Goal: Complete application form

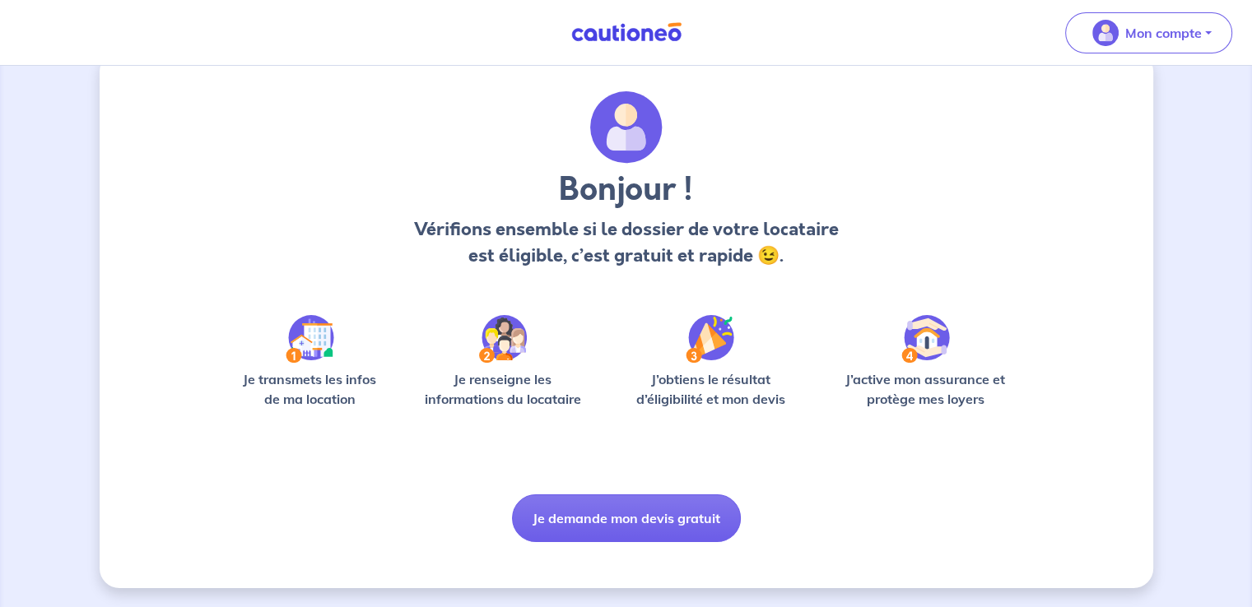
scroll to position [35, 0]
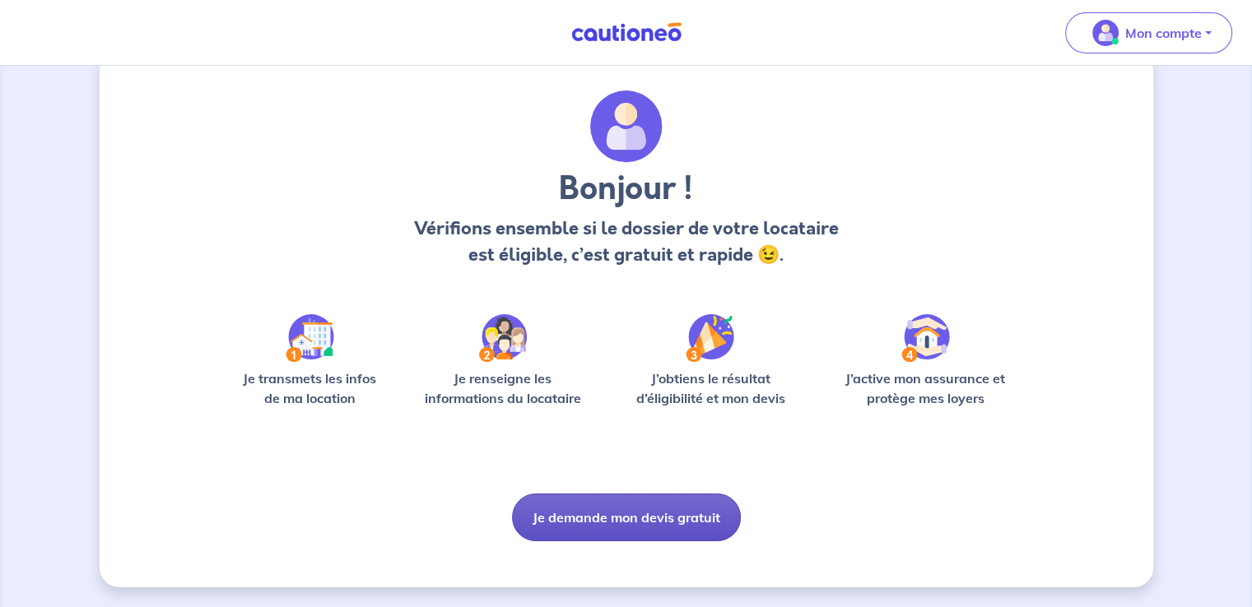
click at [620, 523] on button "Je demande mon devis gratuit" at bounding box center [626, 518] width 229 height 48
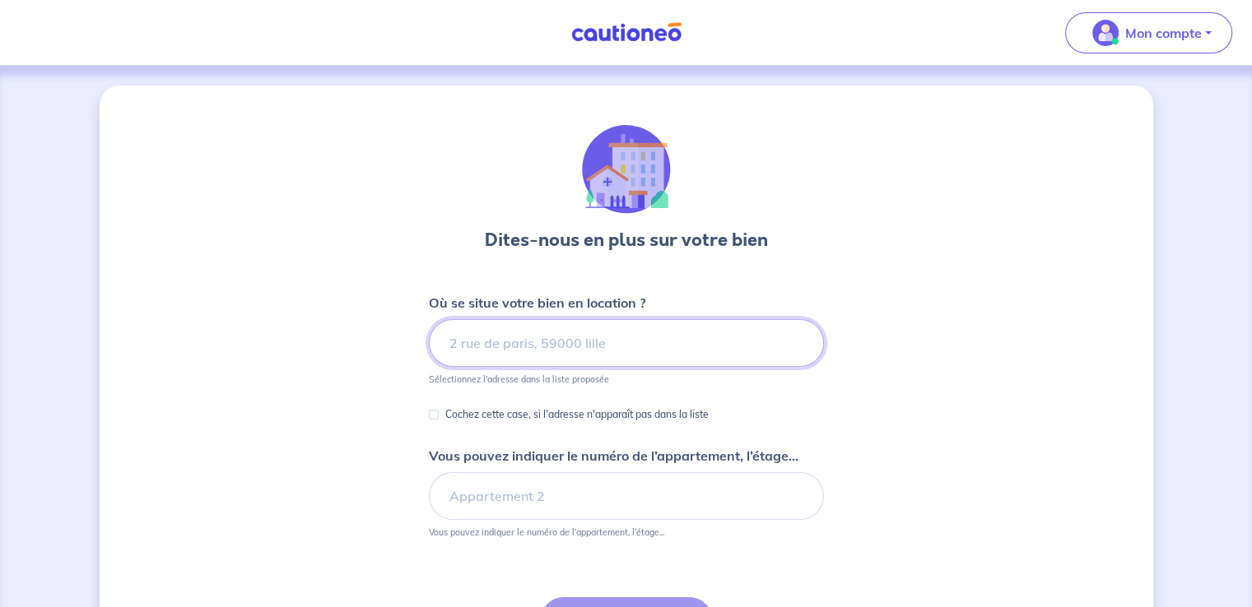
click at [470, 343] on input at bounding box center [626, 343] width 395 height 48
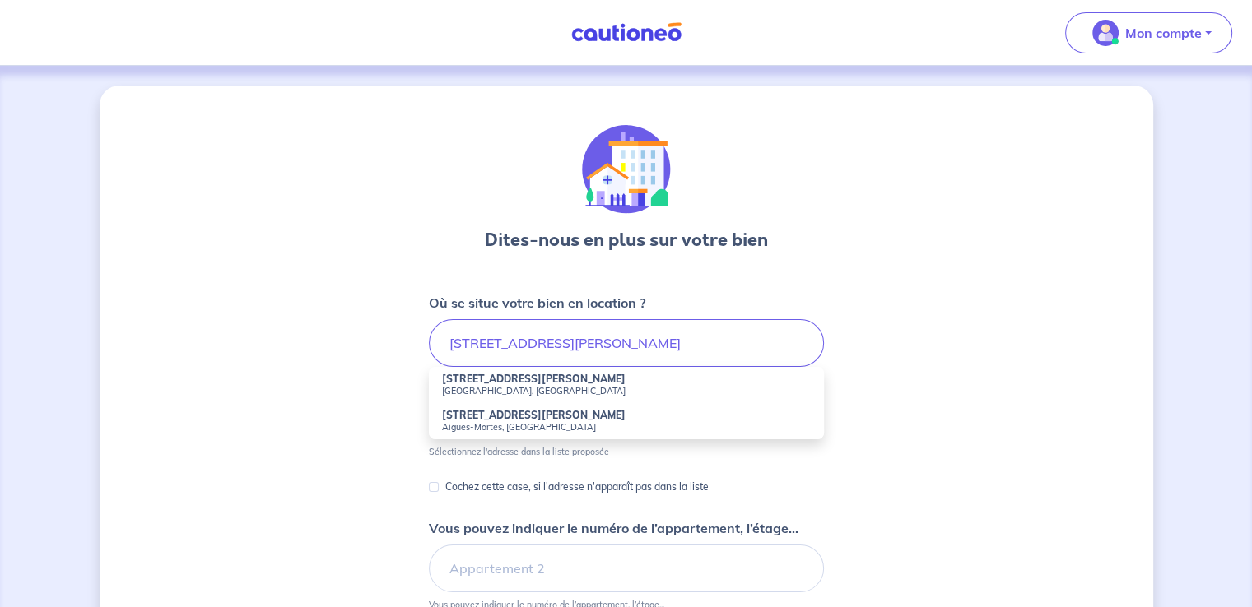
click at [484, 383] on strong "[STREET_ADDRESS][PERSON_NAME]" at bounding box center [534, 379] width 184 height 12
type input "[STREET_ADDRESS][PERSON_NAME]"
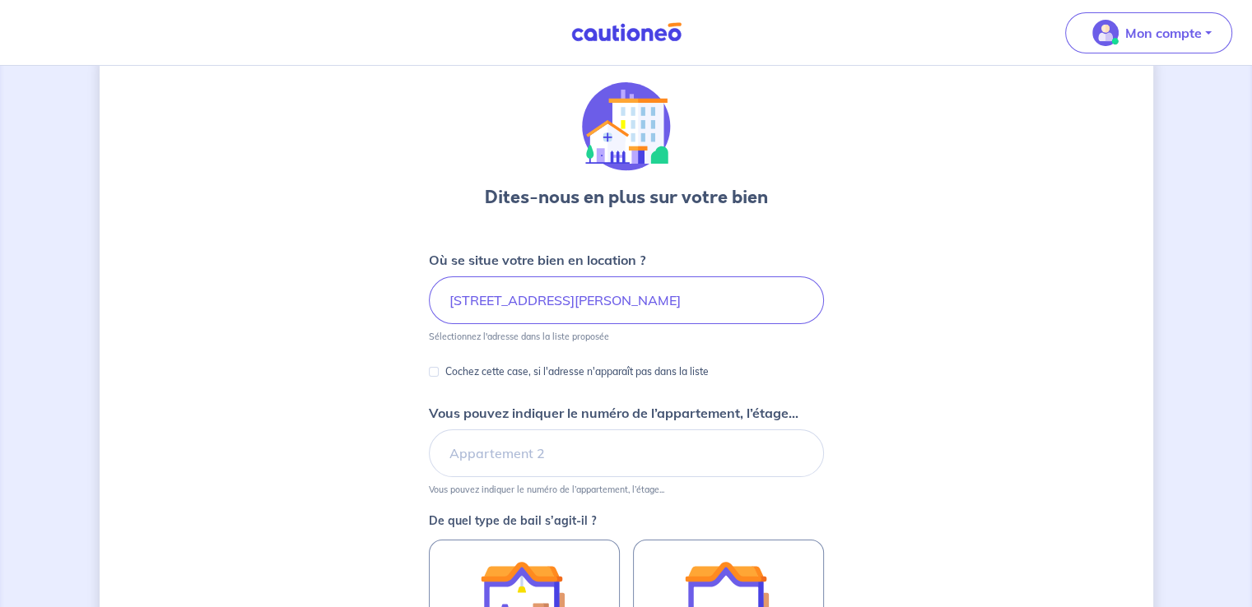
scroll to position [82, 0]
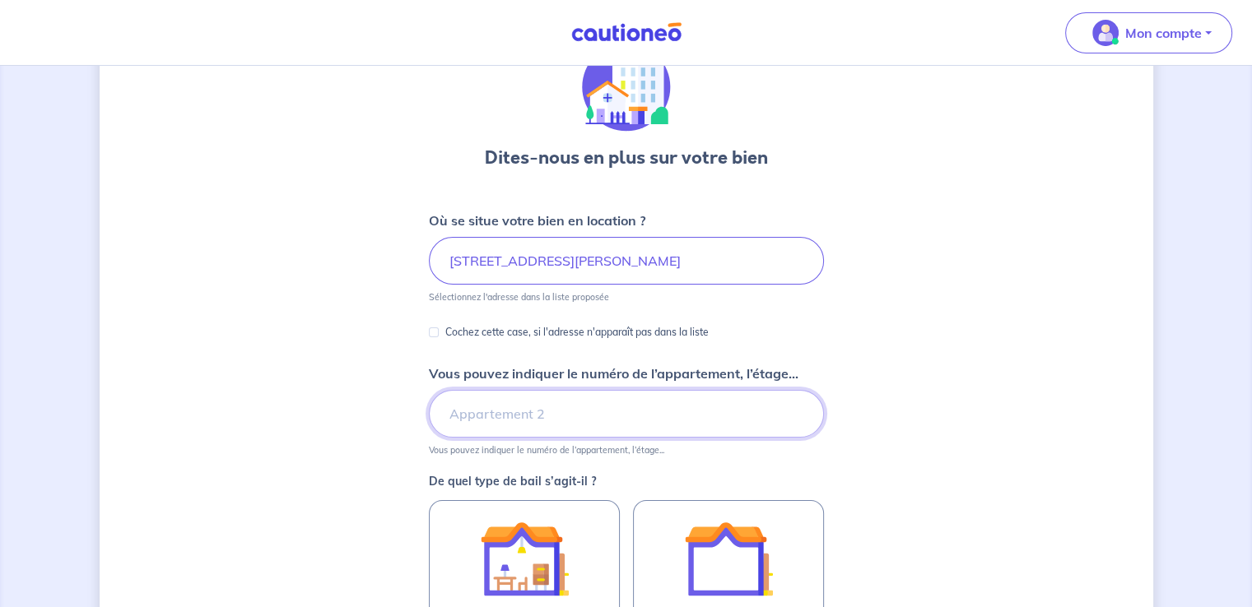
click at [495, 416] on input "Vous pouvez indiquer le numéro de l’appartement, l’étage..." at bounding box center [626, 414] width 395 height 48
click at [583, 412] on input "bâtiment B appart 40 &er étage" at bounding box center [626, 414] width 395 height 48
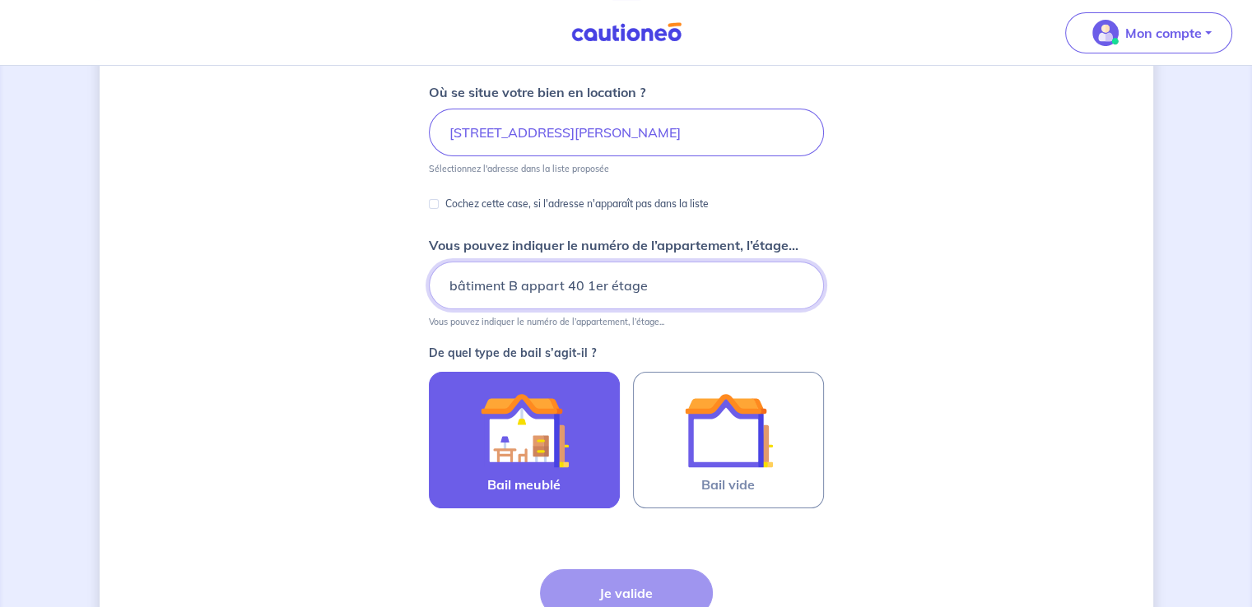
scroll to position [247, 0]
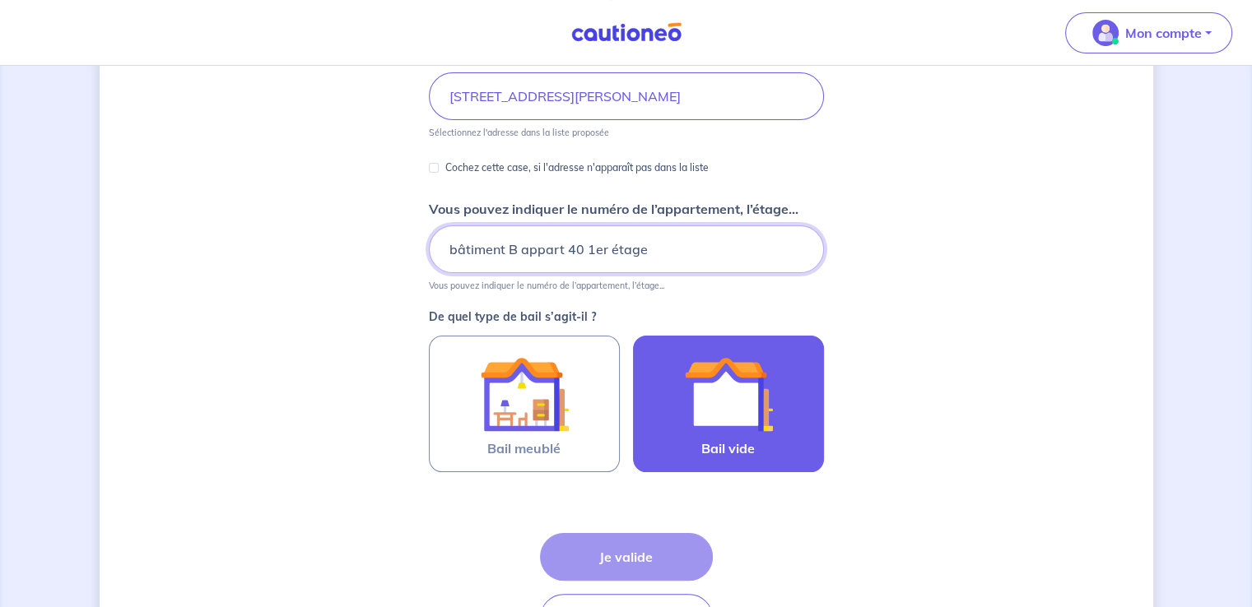
type input "bâtiment B appart 40 1er étage"
click at [741, 406] on img at bounding box center [728, 394] width 89 height 89
click at [0, 0] on input "Bail vide" at bounding box center [0, 0] width 0 height 0
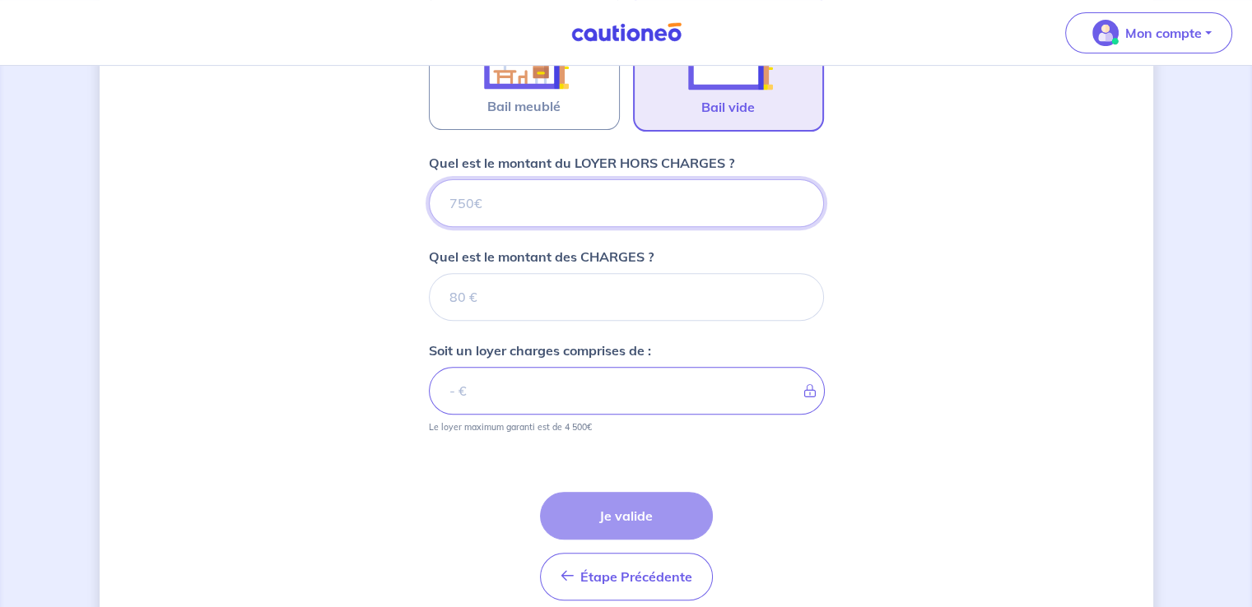
scroll to position [494, 0]
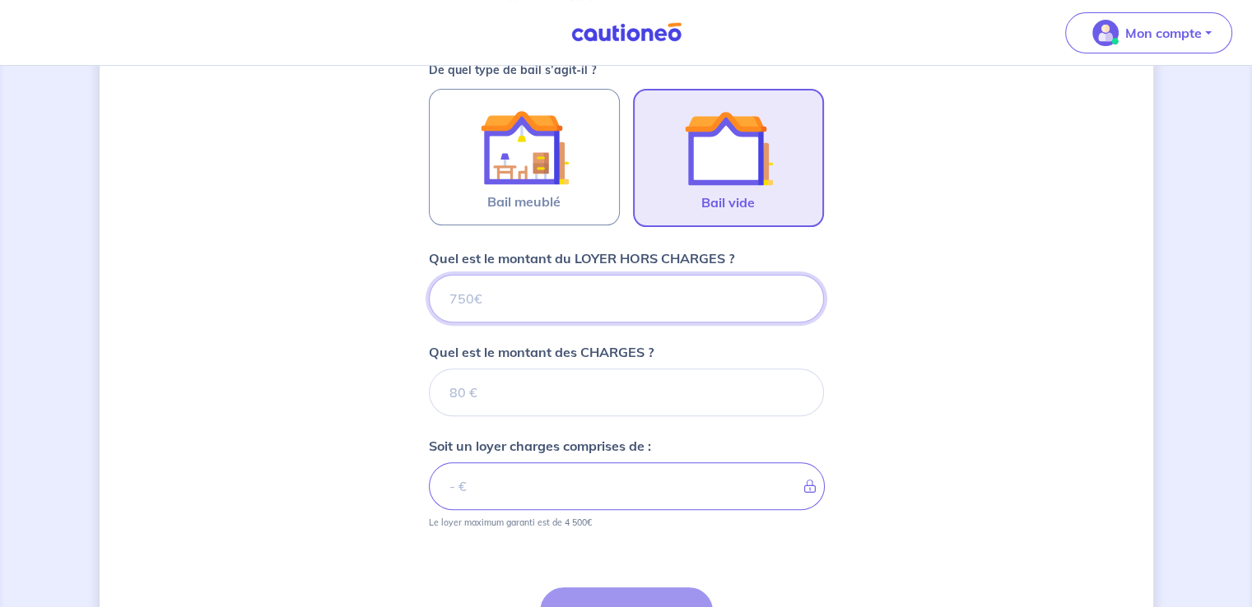
drag, startPoint x: 483, startPoint y: 296, endPoint x: 408, endPoint y: 307, distance: 75.6
click at [408, 307] on div "Dites-nous en plus sur votre bien Où se situe votre bien en location ? [STREET_…" at bounding box center [626, 174] width 1053 height 1164
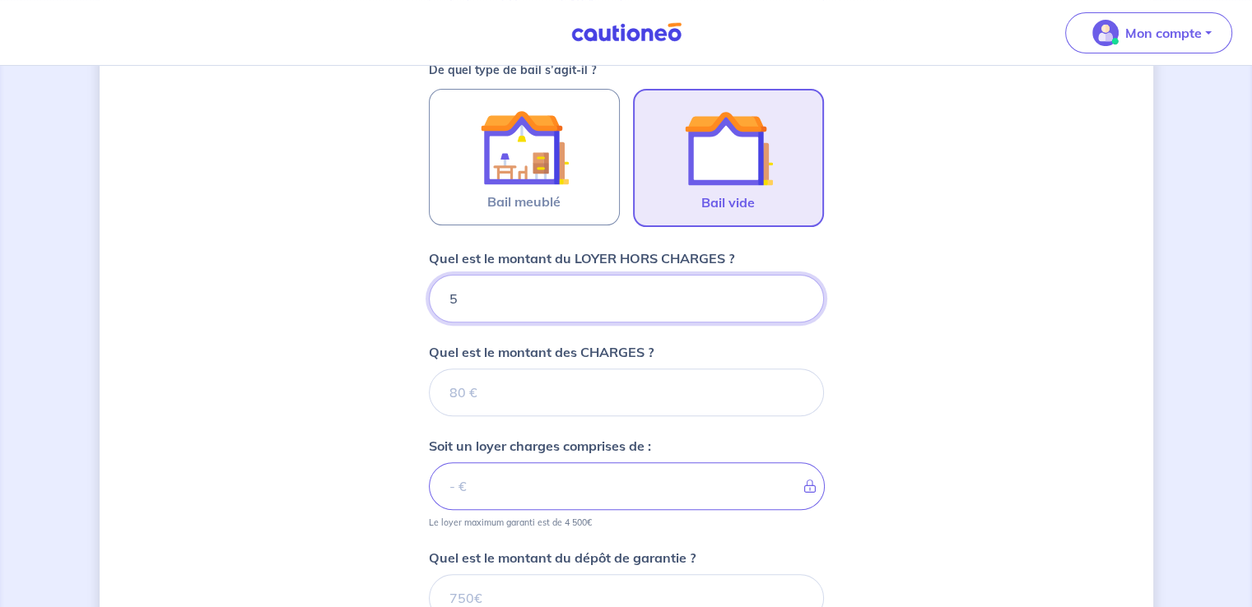
type input "53"
type input "535"
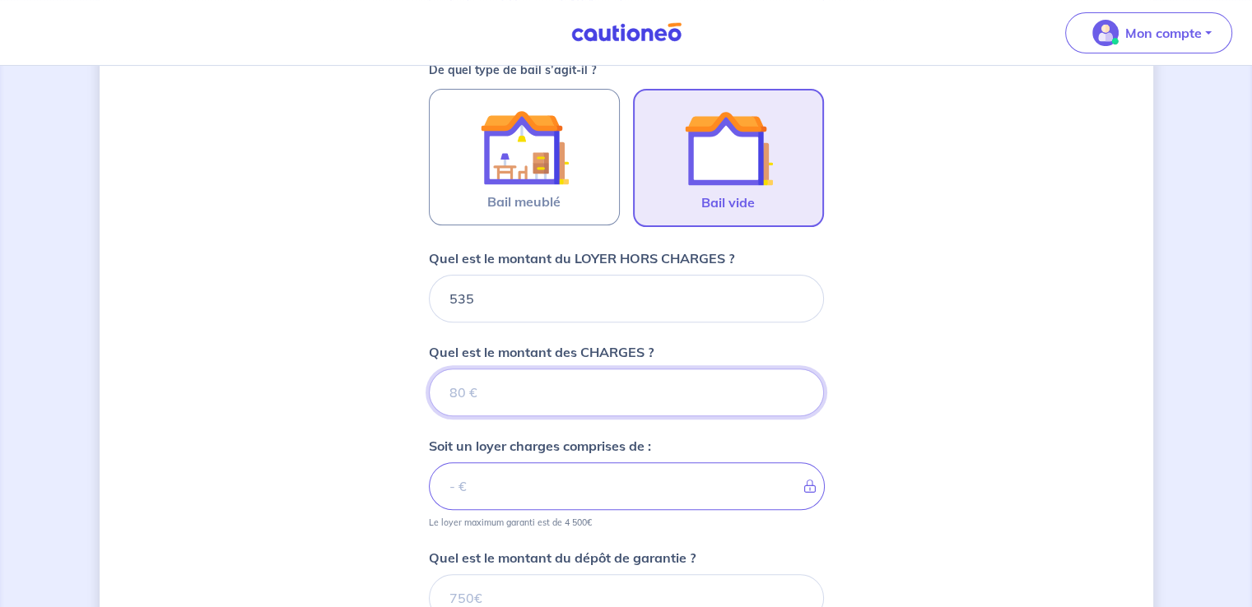
click at [457, 389] on input "Quel est le montant des CHARGES ?" at bounding box center [626, 393] width 395 height 48
type input "11"
type input "536"
type input "115"
type input "650"
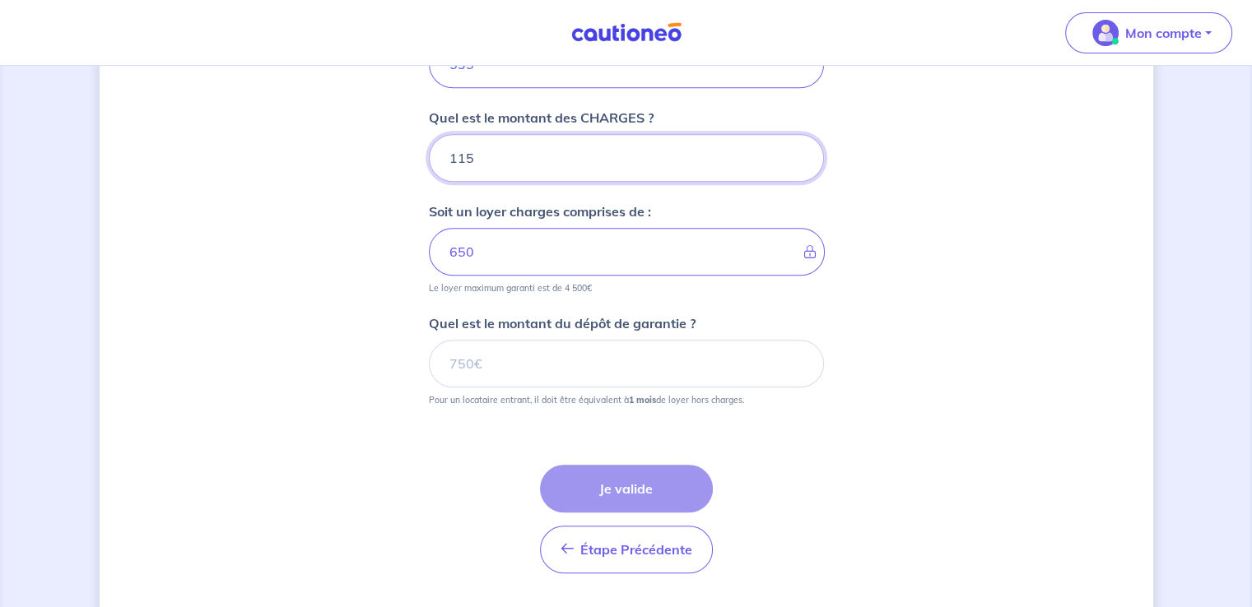
scroll to position [741, 0]
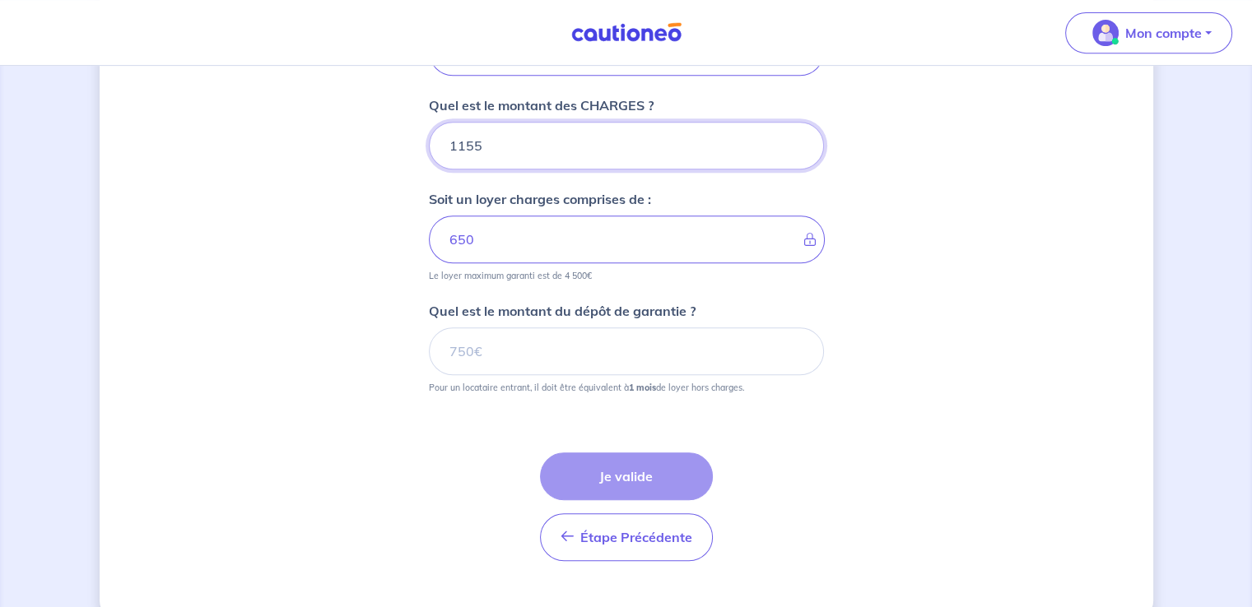
type input "11553"
type input "1690"
type input "115535"
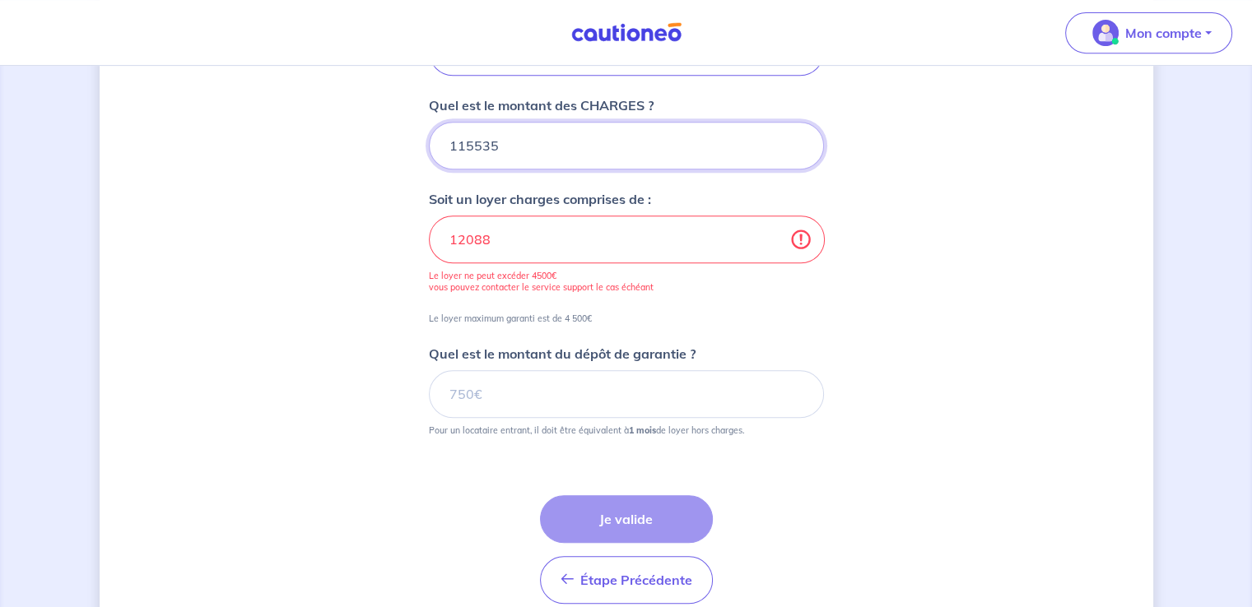
type input "116070"
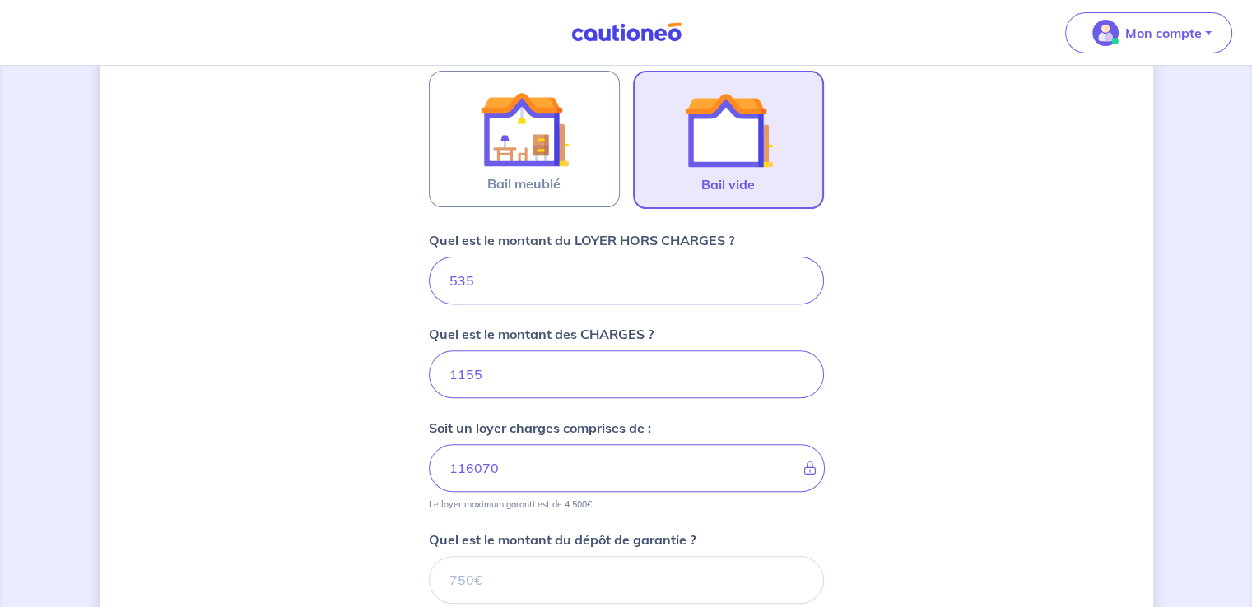
scroll to position [658, 0]
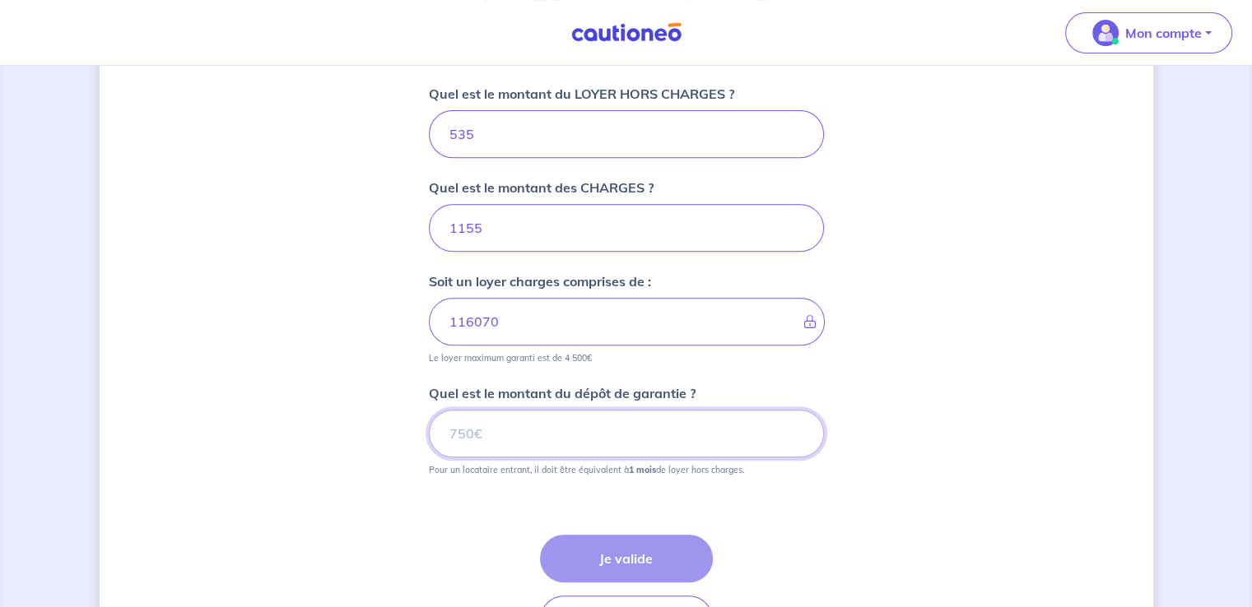
click at [474, 432] on input "Quel est le montant du dépôt de garantie ?" at bounding box center [626, 434] width 395 height 48
click at [463, 228] on input "1155" at bounding box center [626, 228] width 395 height 48
click at [464, 228] on input "1155" at bounding box center [626, 228] width 395 height 48
type input "11"
type input "546"
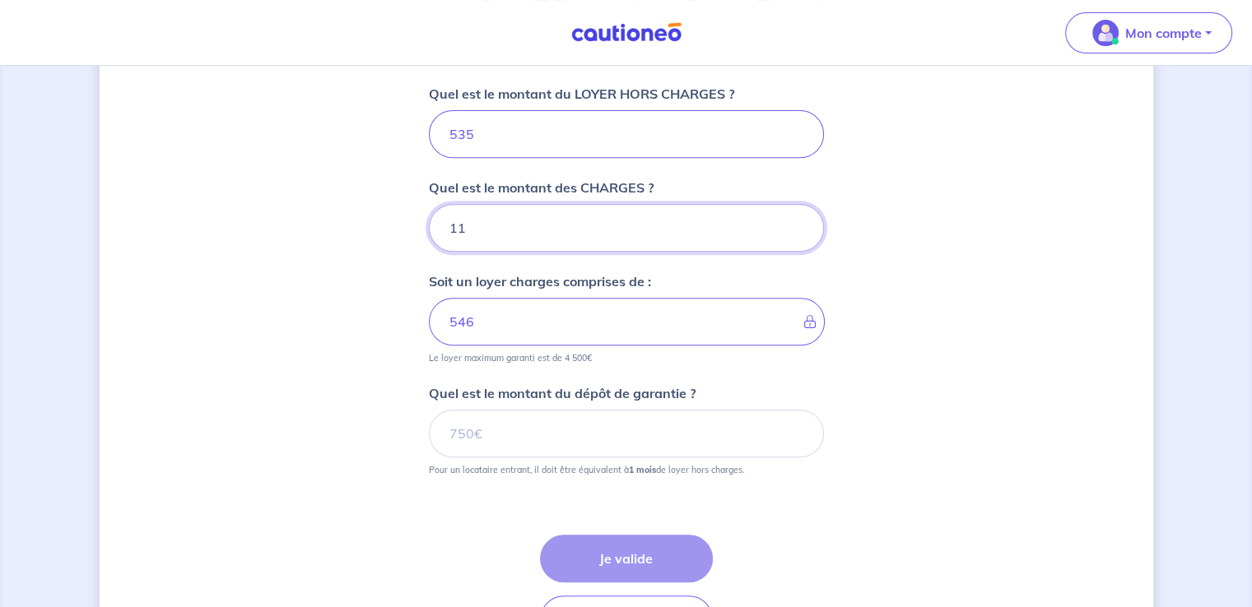
type input "115"
type input "650"
type input "115"
click at [477, 429] on input "Quel est le montant du dépôt de garantie ?" at bounding box center [626, 434] width 395 height 48
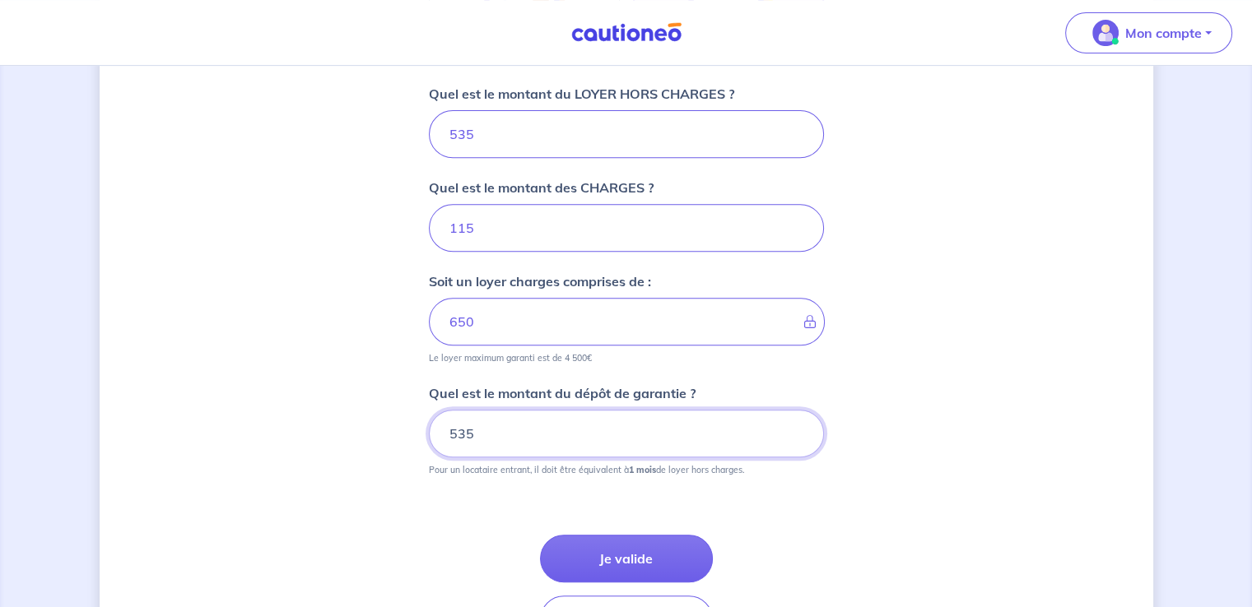
type input "535"
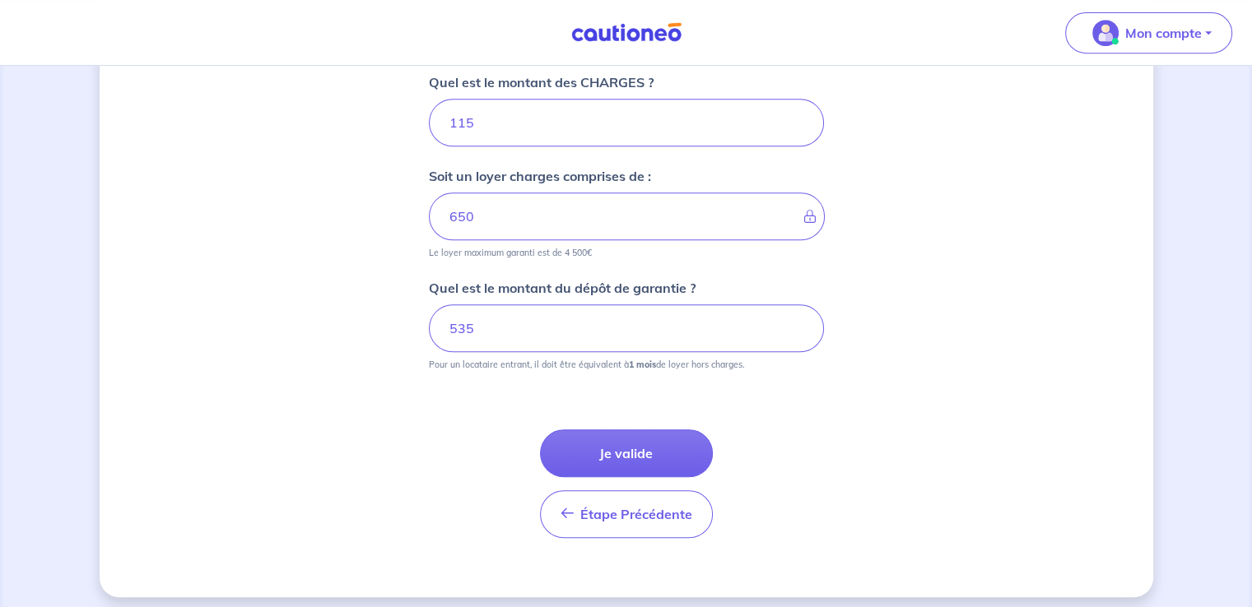
scroll to position [770, 0]
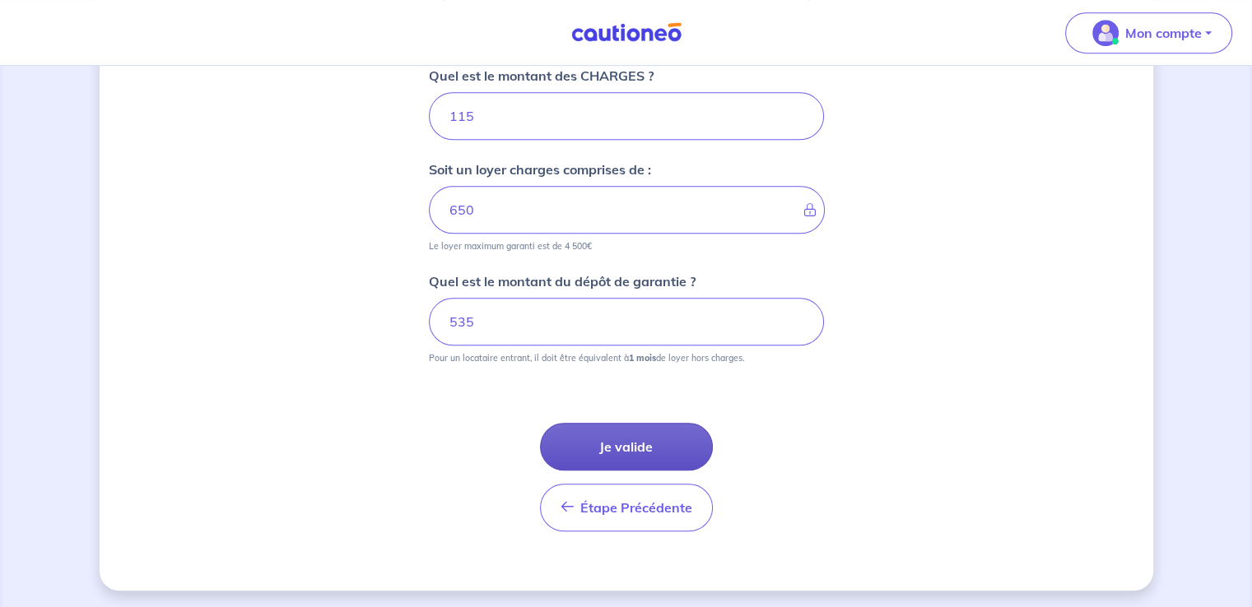
click at [622, 444] on button "Je valide" at bounding box center [626, 447] width 173 height 48
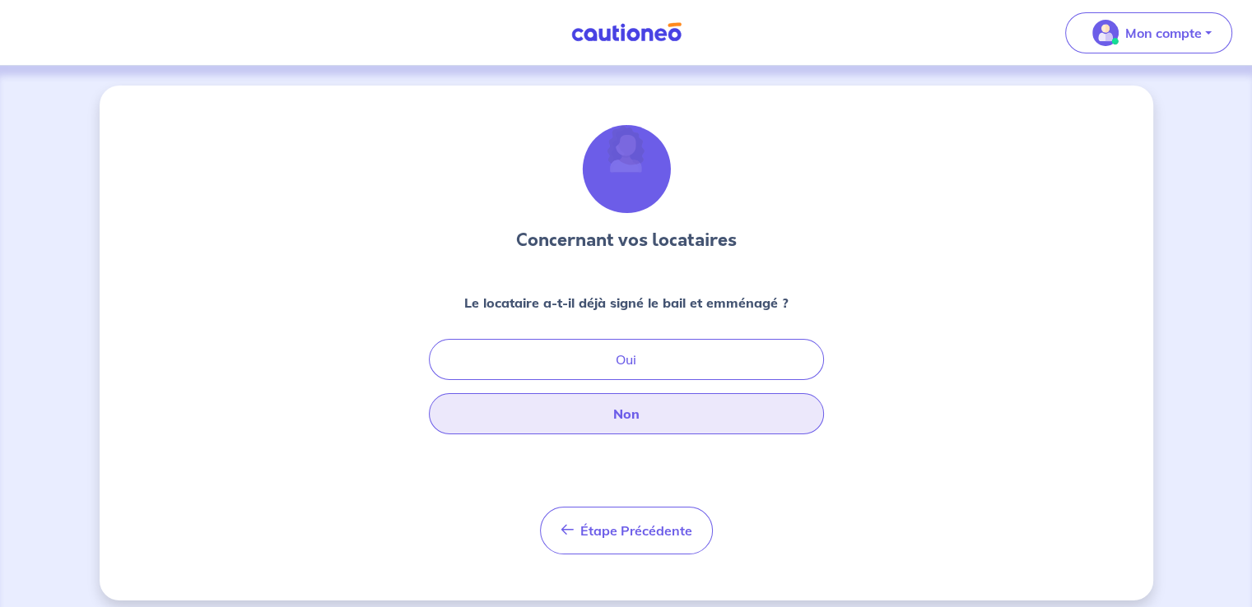
click at [626, 414] on button "Non" at bounding box center [626, 413] width 395 height 41
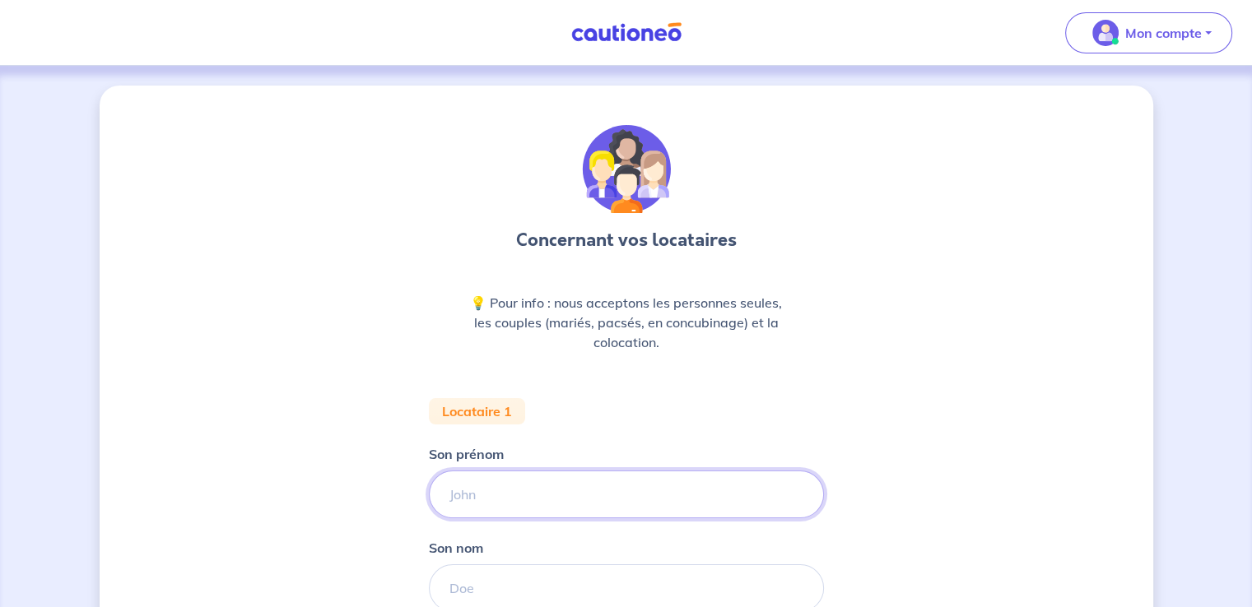
click at [484, 492] on input "Son prénom" at bounding box center [626, 495] width 395 height 48
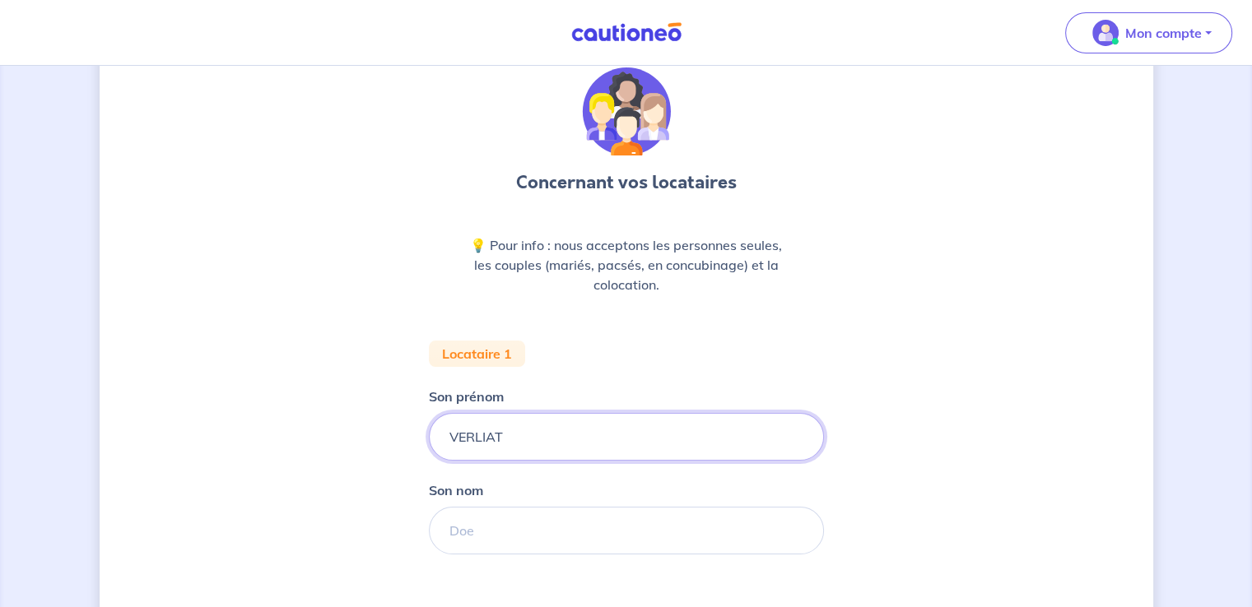
scroll to position [82, 0]
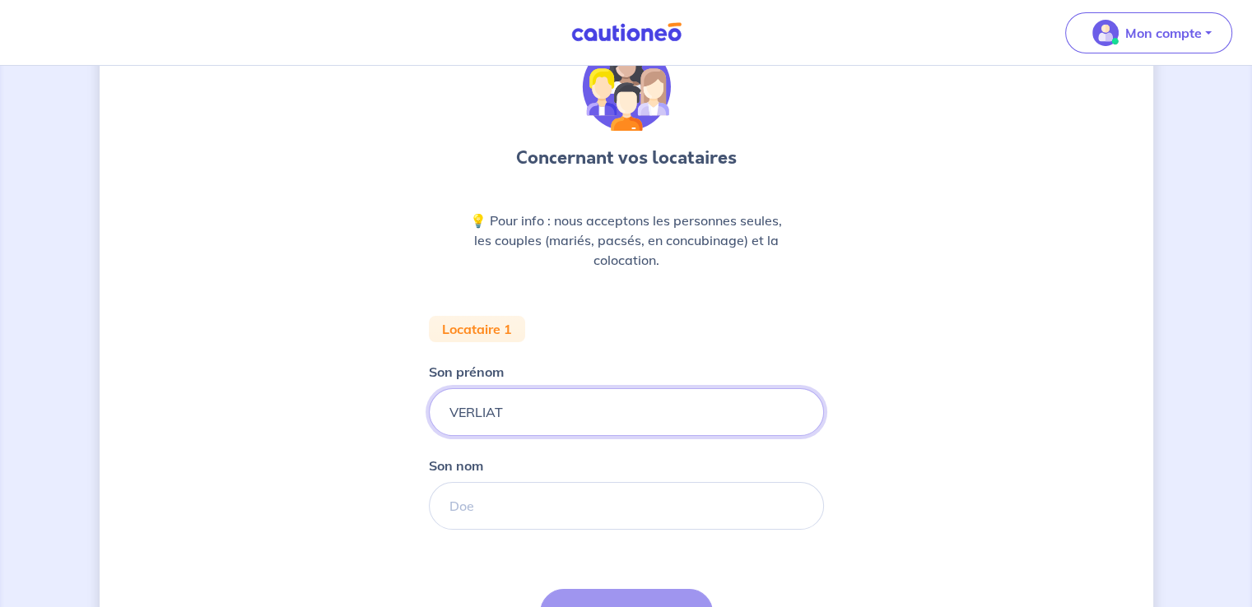
type input "VERLIAT"
click at [464, 508] on input "Son nom" at bounding box center [626, 506] width 395 height 48
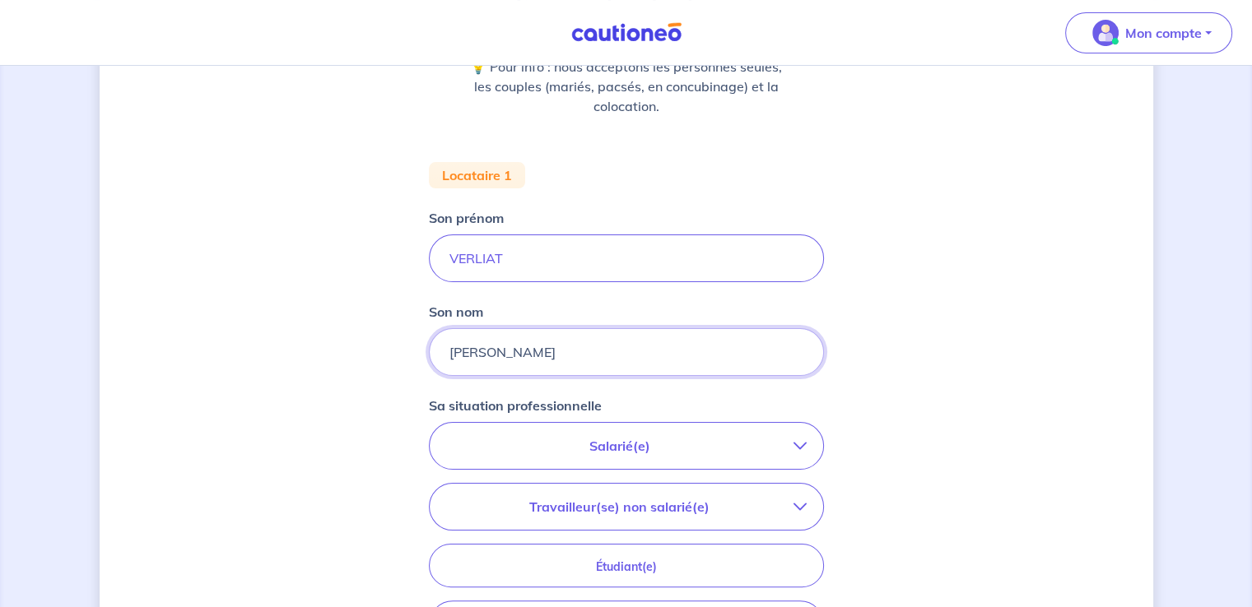
scroll to position [247, 0]
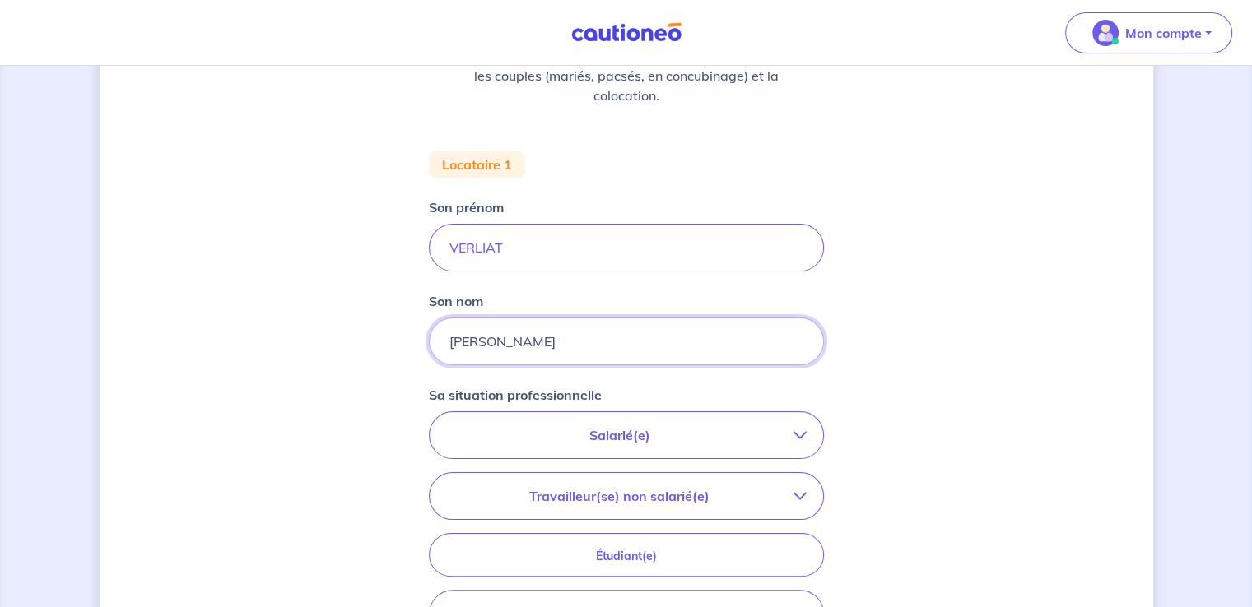
type input "[PERSON_NAME]"
click at [800, 437] on icon "button" at bounding box center [799, 435] width 13 height 13
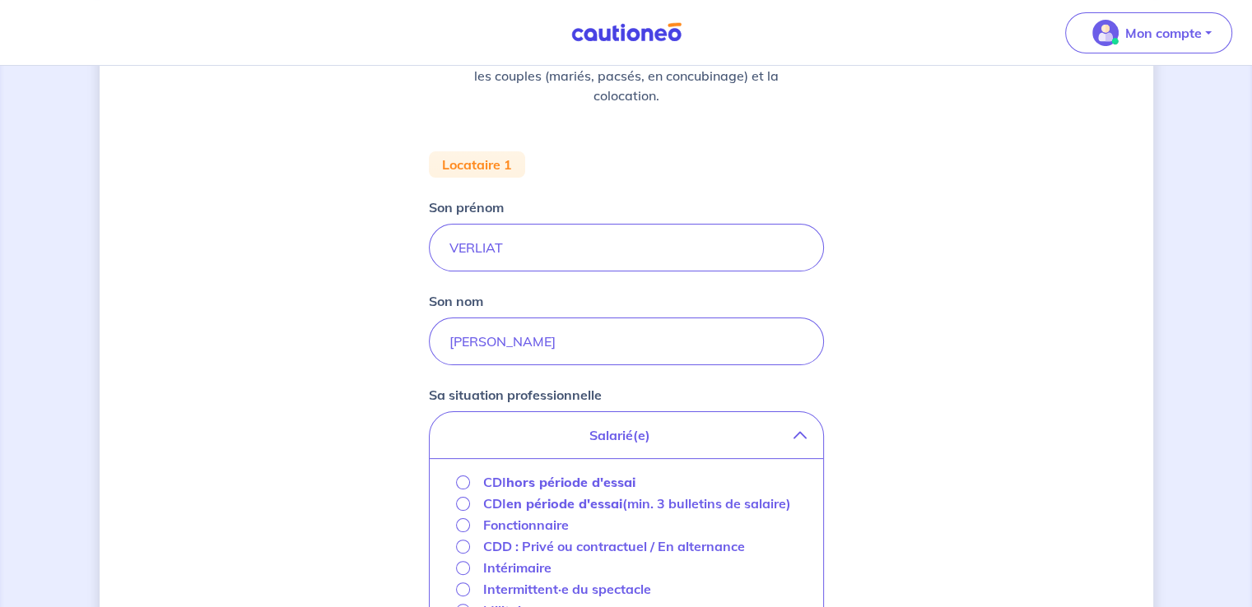
click at [800, 437] on icon "button" at bounding box center [799, 435] width 13 height 13
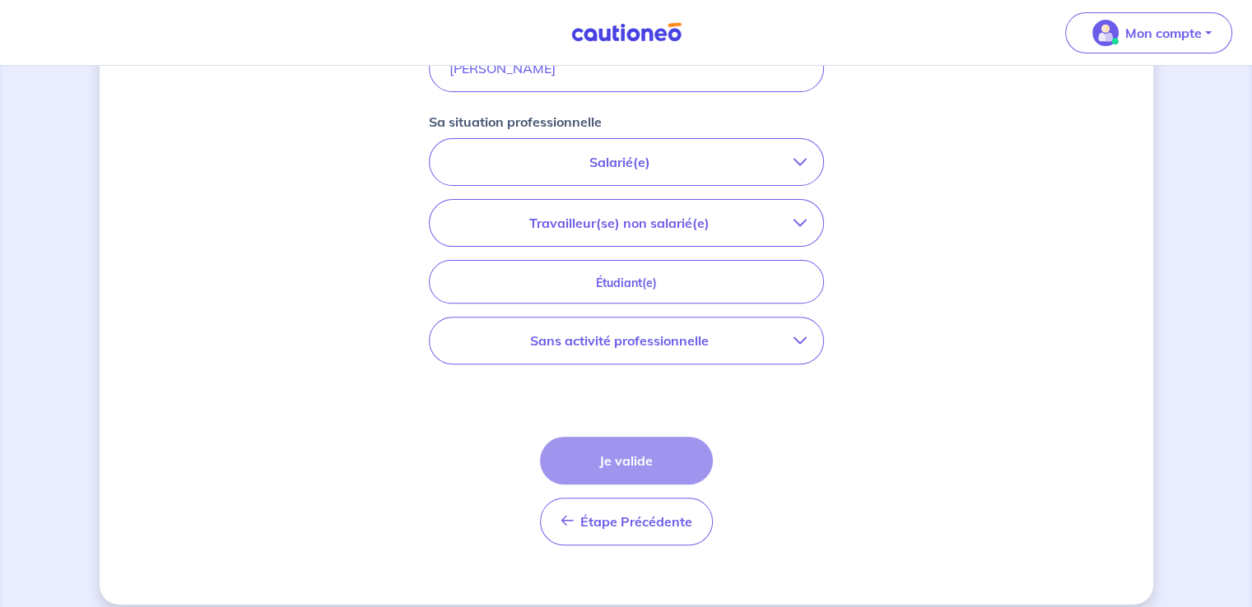
scroll to position [535, 0]
